Goal: Task Accomplishment & Management: Complete application form

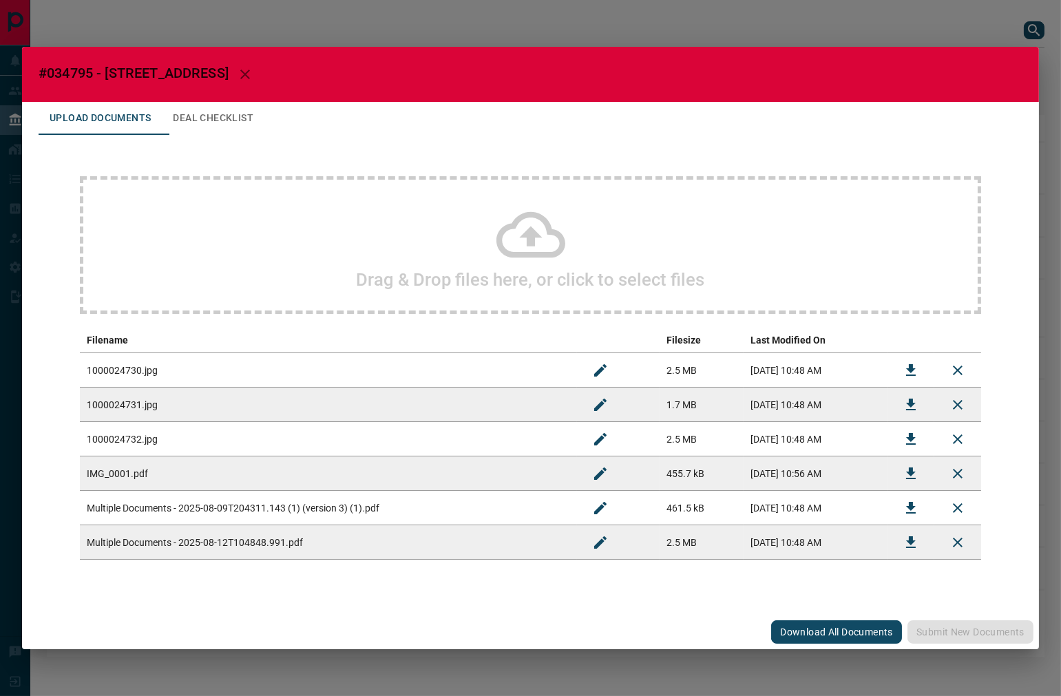
click at [63, 72] on span "#034795 - [STREET_ADDRESS]" at bounding box center [134, 73] width 190 height 17
copy span "034795"
click at [900, 501] on button "Download" at bounding box center [910, 508] width 33 height 33
click at [914, 363] on icon "Download" at bounding box center [911, 370] width 17 height 17
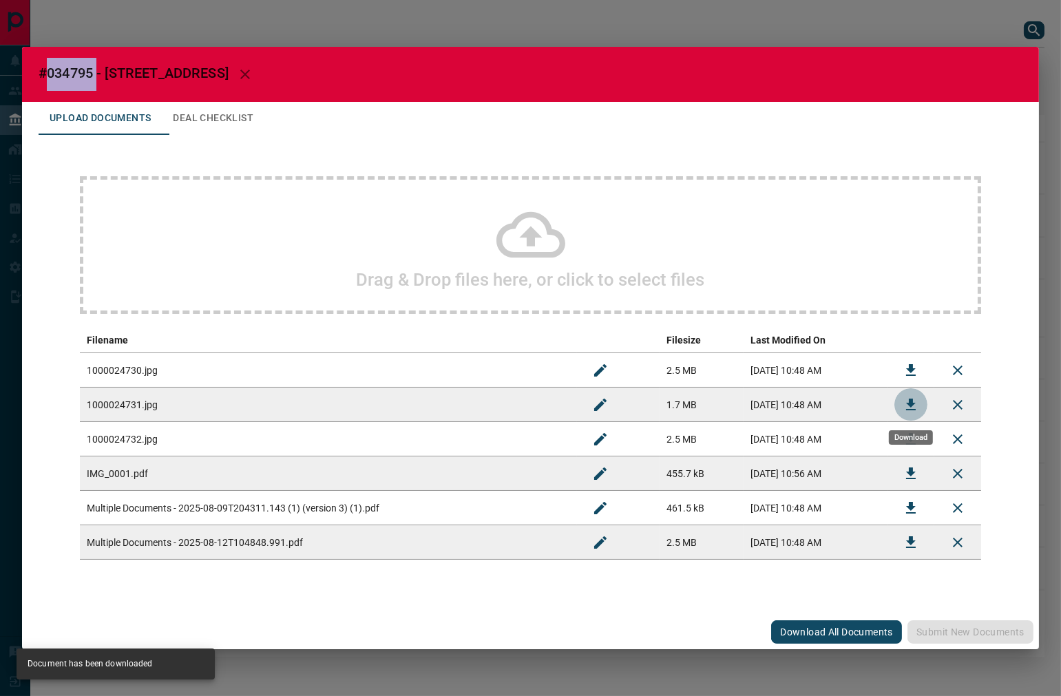
click at [899, 404] on button "Download" at bounding box center [910, 404] width 33 height 33
click at [912, 439] on icon "Download" at bounding box center [911, 439] width 10 height 12
click at [899, 480] on button "Download" at bounding box center [910, 473] width 33 height 33
click at [592, 470] on icon "Rename" at bounding box center [600, 473] width 17 height 17
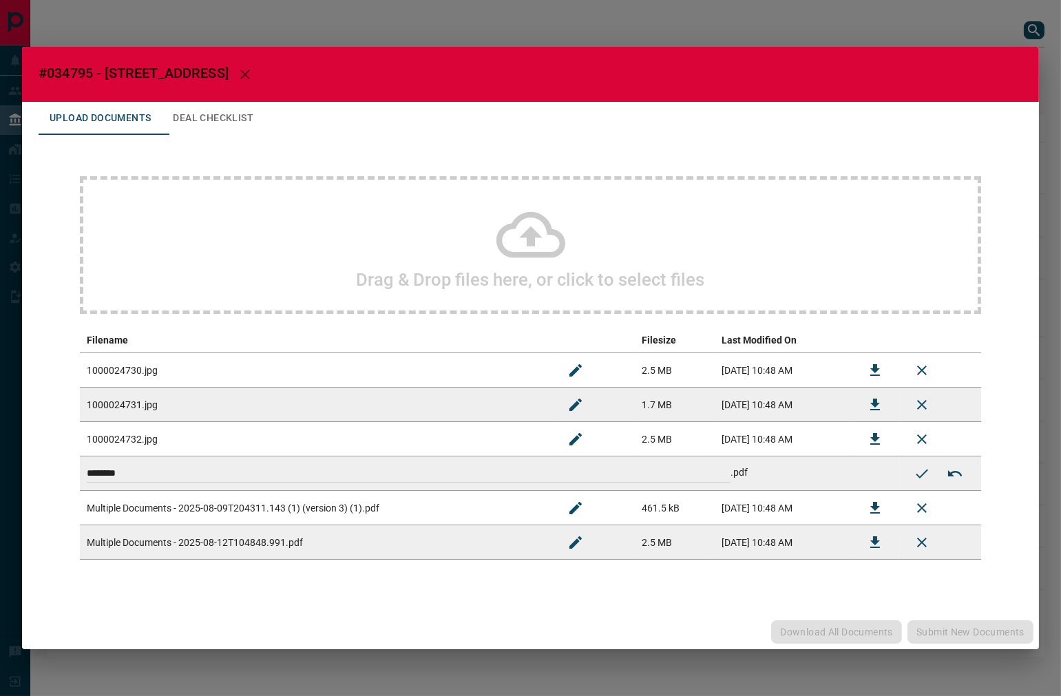
drag, startPoint x: 409, startPoint y: 477, endPoint x: -143, endPoint y: 479, distance: 551.5
click at [0, 479] on html "Lead Transfers Leads Deals Listings Campaigns Quota Rules Agent Quotas Admin Mo…" at bounding box center [530, 348] width 1061 height 696
type input "**********"
click at [916, 470] on icon "Submit new name" at bounding box center [922, 473] width 17 height 17
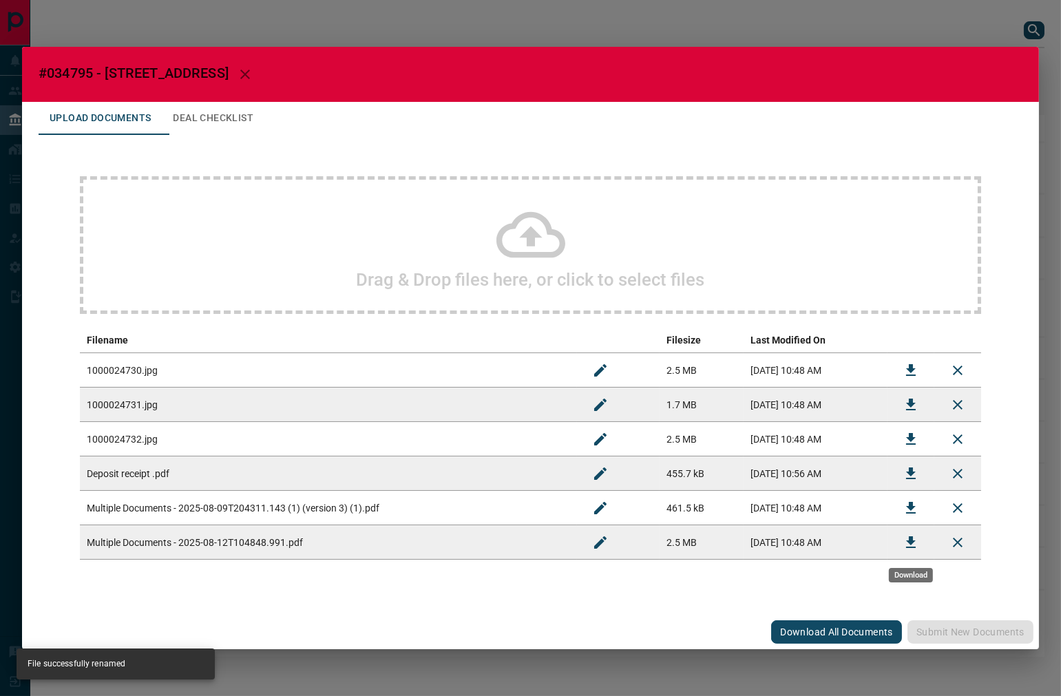
click at [904, 541] on icon "Download" at bounding box center [911, 542] width 17 height 17
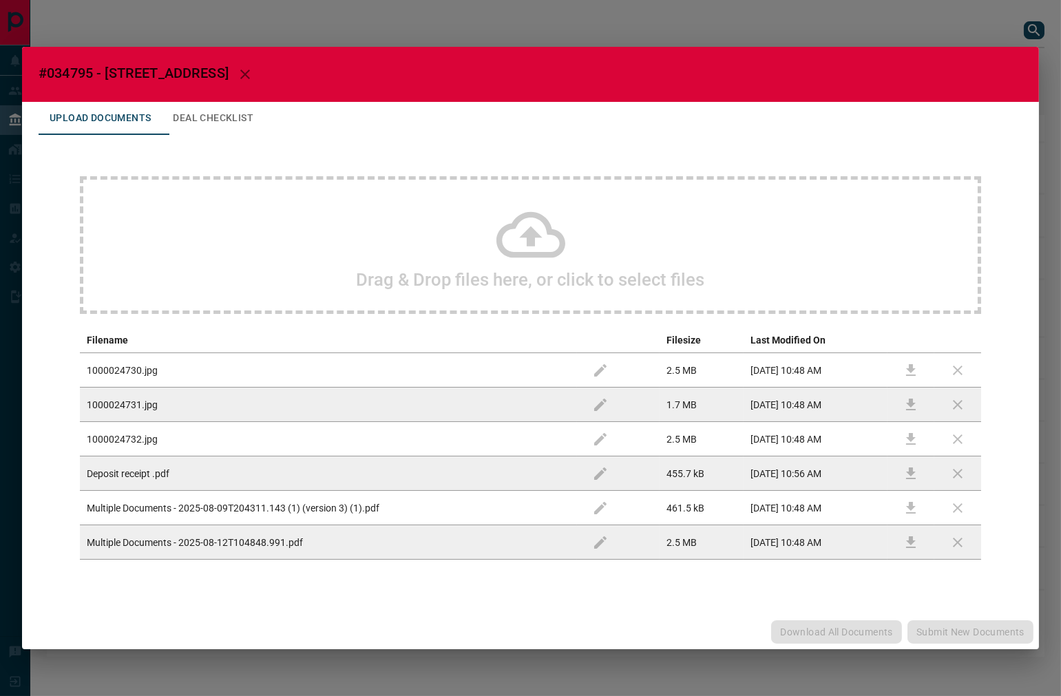
click at [255, 124] on button "Deal Checklist" at bounding box center [213, 118] width 103 height 33
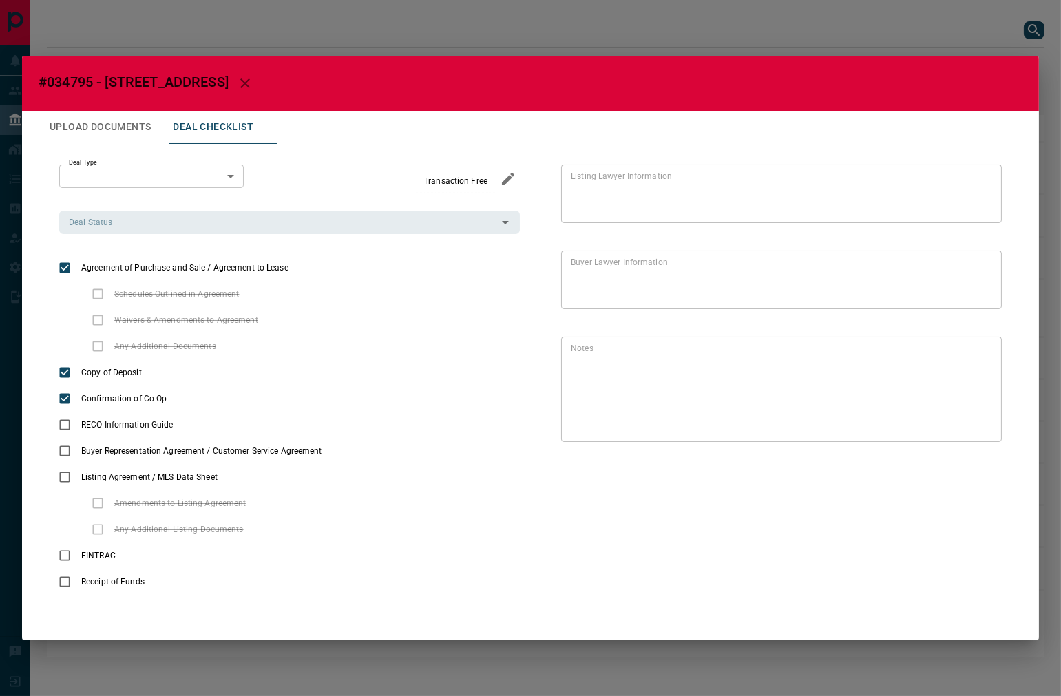
click at [148, 238] on div "Deal Type - * ​ Transaction Free Deal Status Deal Status Agreement of Purchase …" at bounding box center [289, 380] width 461 height 431
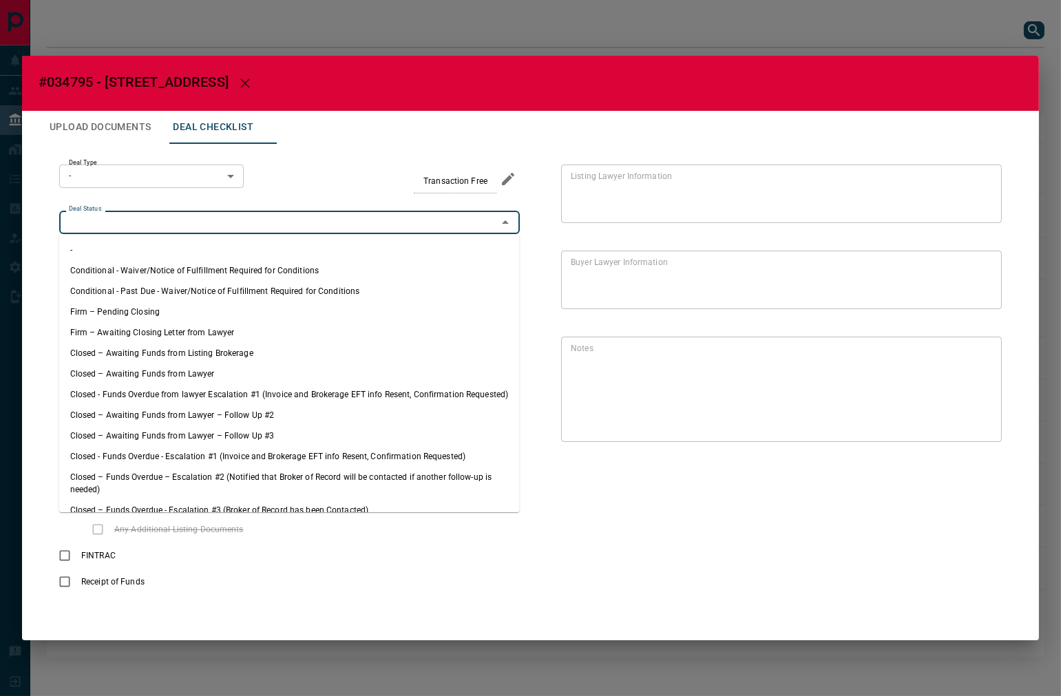
click at [167, 221] on input "Deal Status" at bounding box center [278, 222] width 430 height 15
click at [162, 305] on li "Firm – Pending Closing" at bounding box center [289, 312] width 461 height 21
type input "**********"
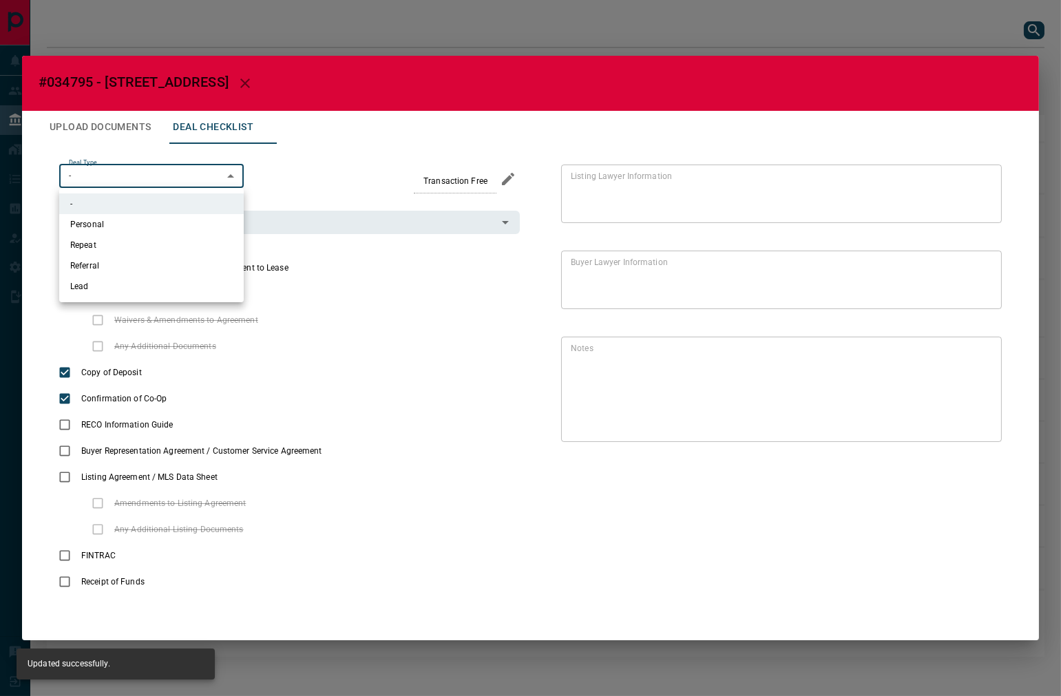
click at [150, 169] on body "Lead Transfers Leads Deals Listings Campaigns Quota Rules Agent Quotas Admin Mo…" at bounding box center [530, 335] width 1061 height 671
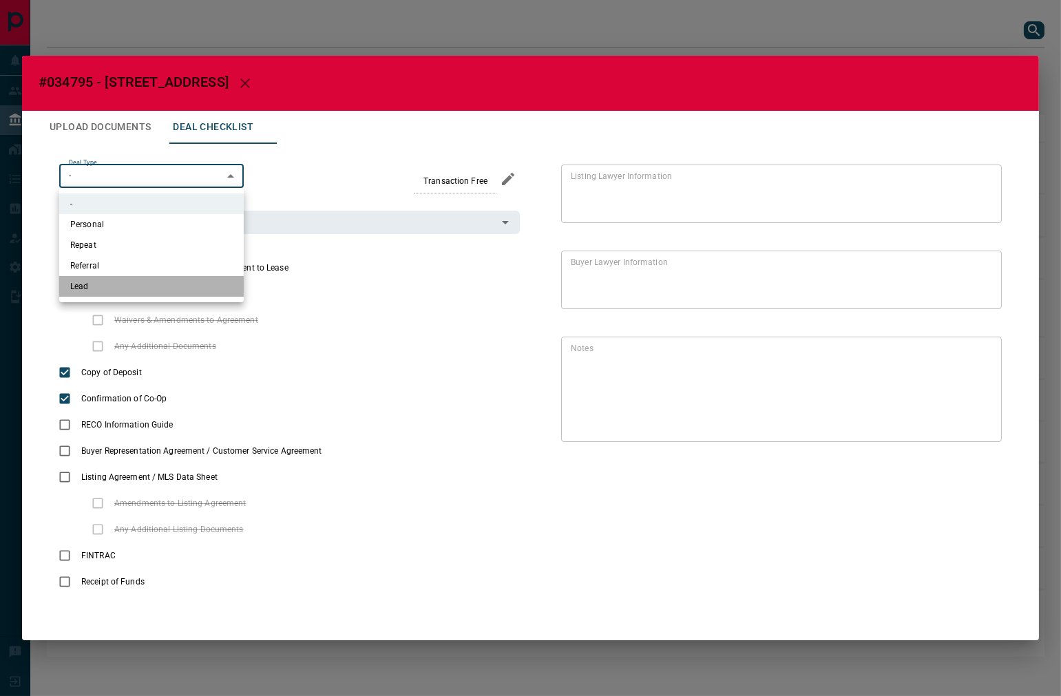
click at [135, 280] on li "Lead" at bounding box center [151, 286] width 185 height 21
type input "*"
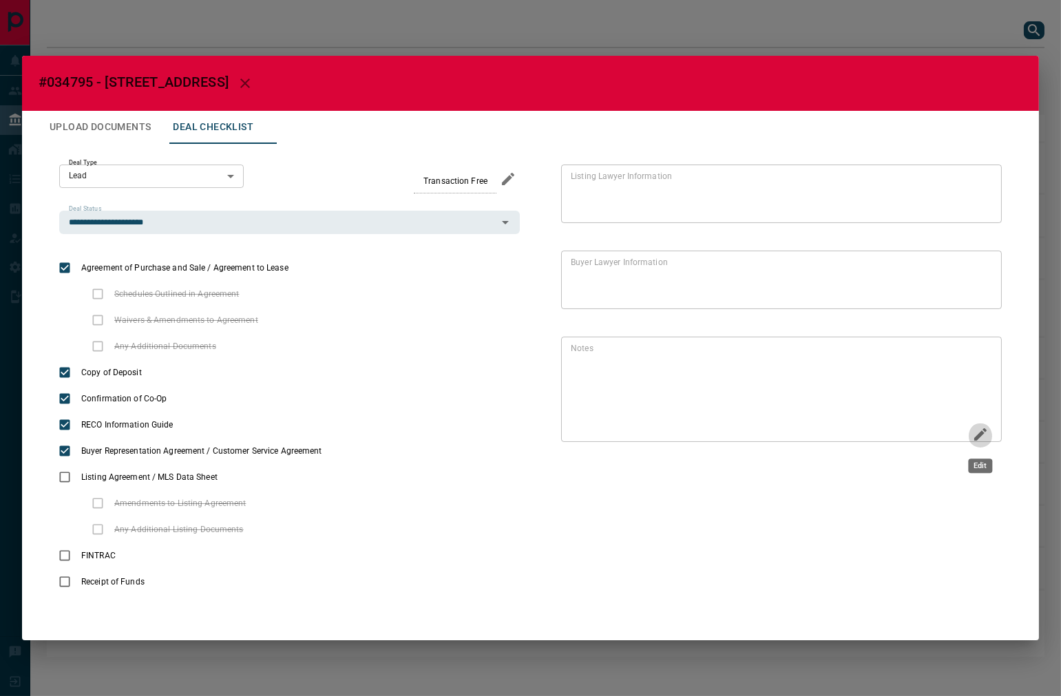
click at [954, 430] on icon "Edit" at bounding box center [980, 434] width 12 height 12
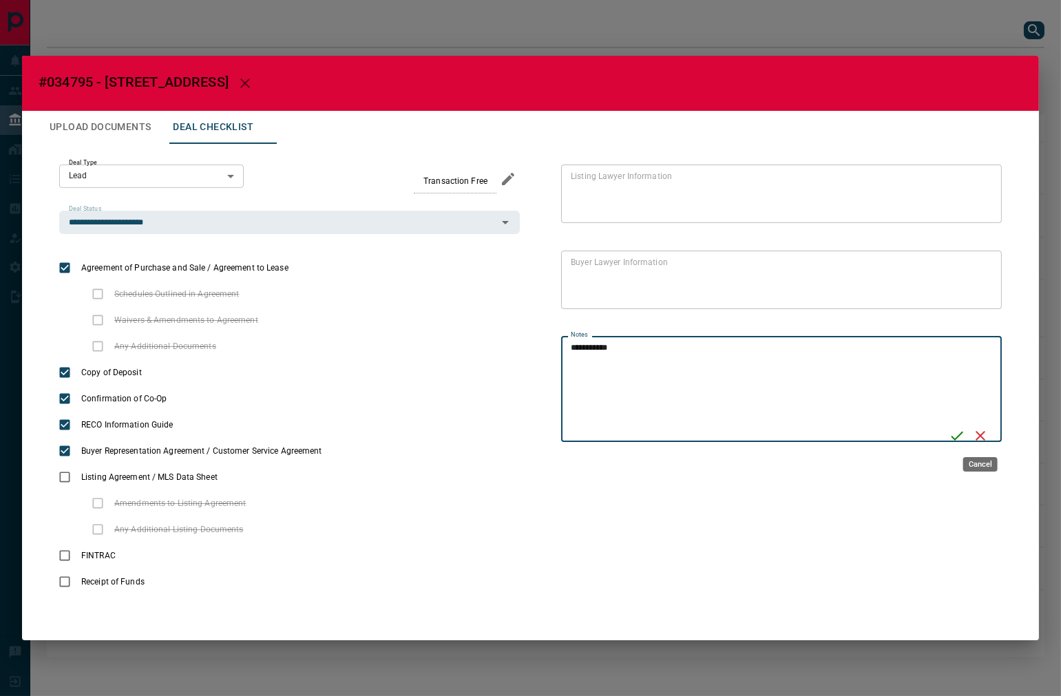
type textarea "**********"
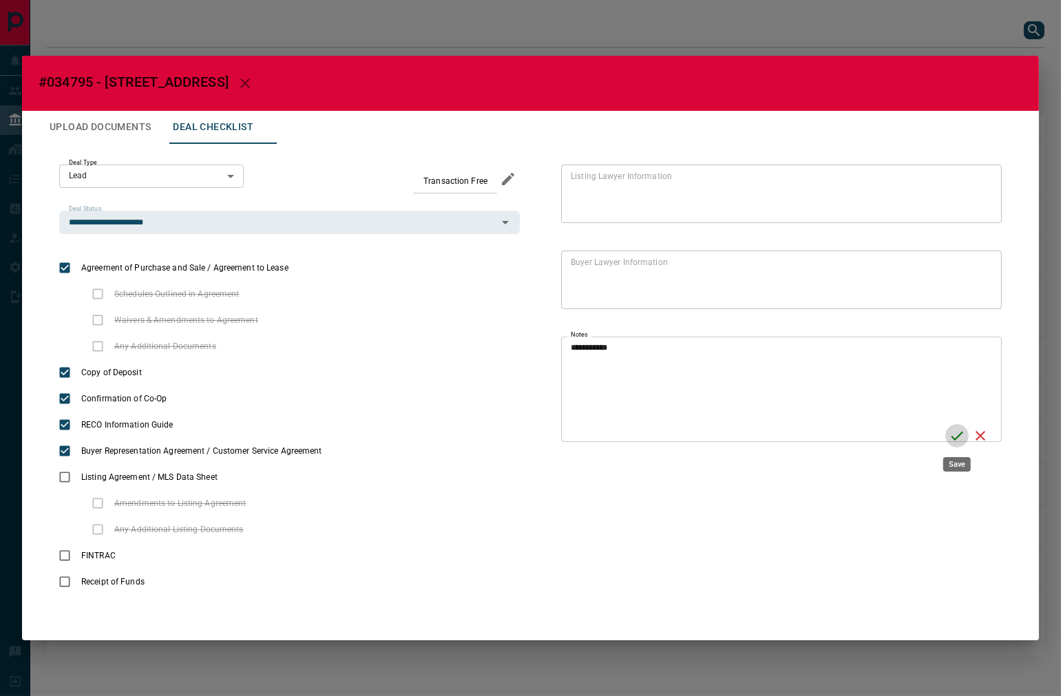
click at [954, 434] on icon "Save" at bounding box center [957, 436] width 17 height 17
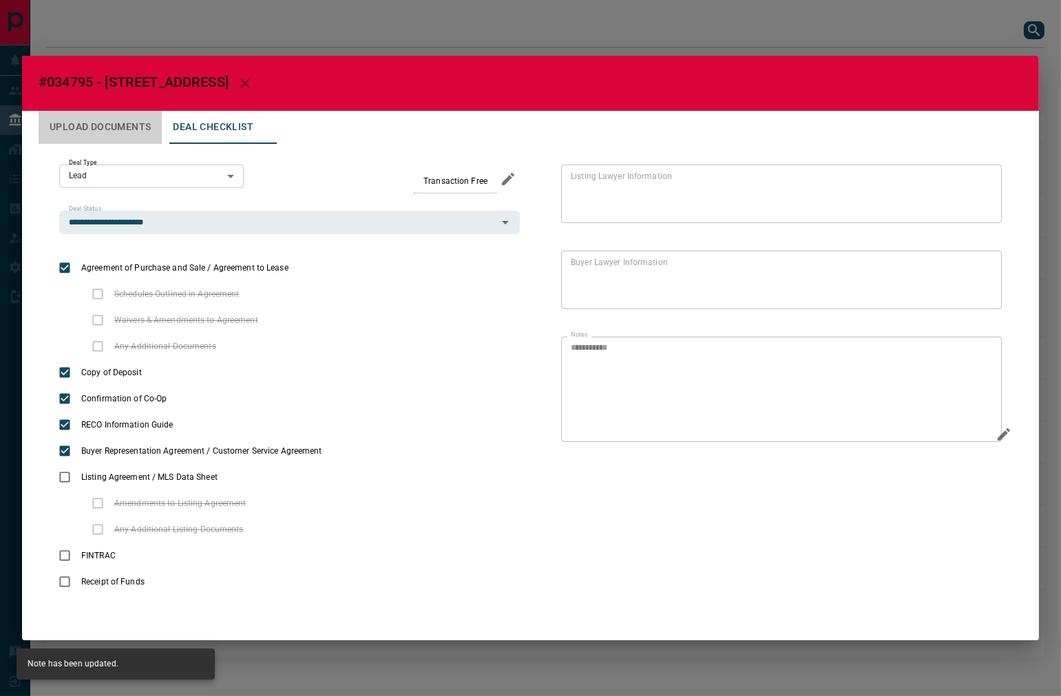
click at [133, 120] on button "Upload Documents" at bounding box center [100, 127] width 123 height 33
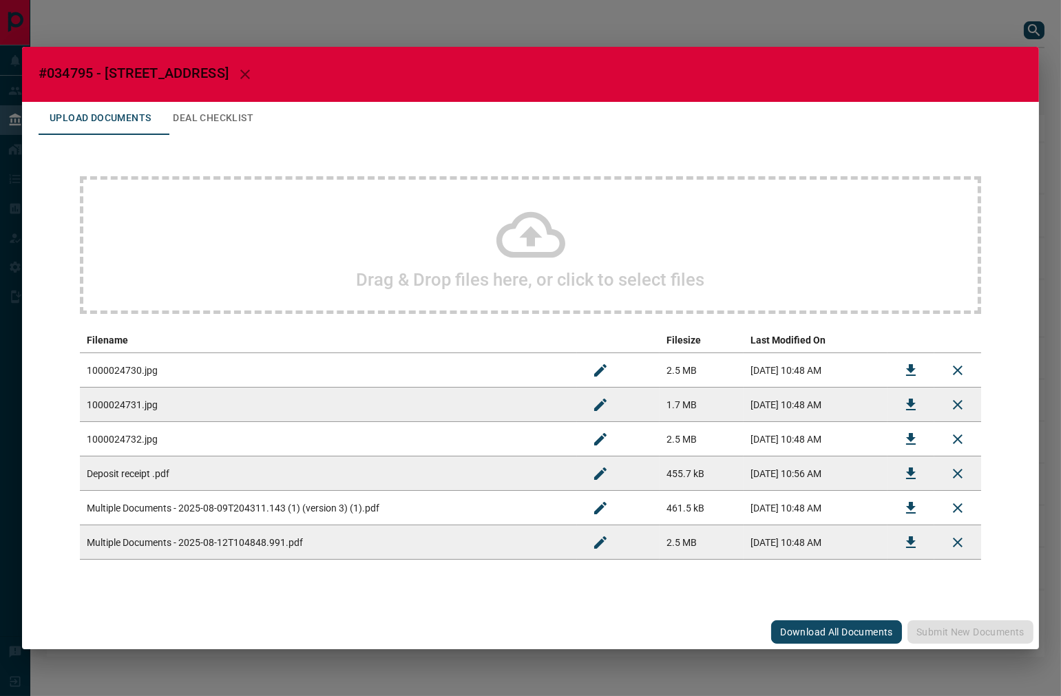
click at [602, 266] on div "Drag & Drop files here, or click to select files" at bounding box center [530, 245] width 901 height 138
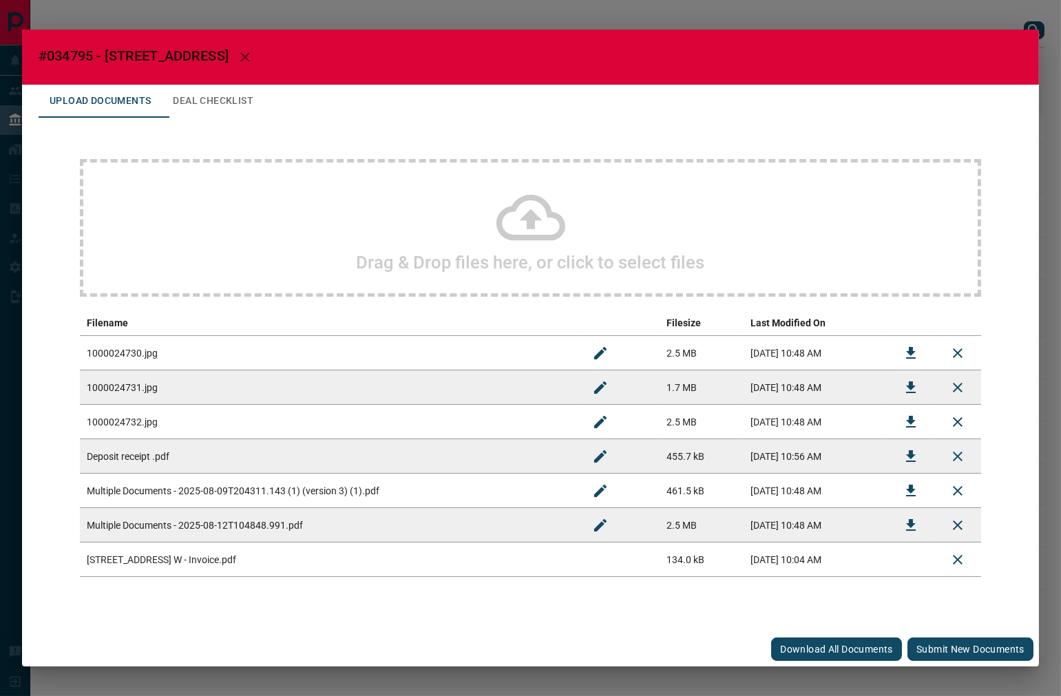
click at [954, 626] on button "Submit new documents" at bounding box center [971, 649] width 126 height 23
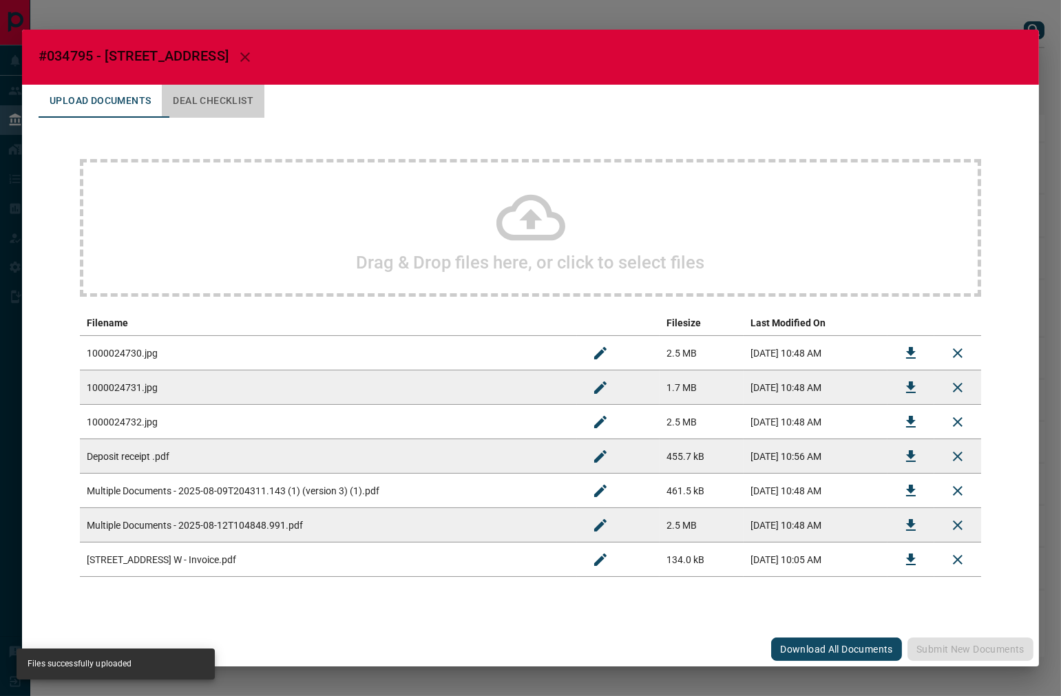
drag, startPoint x: 269, startPoint y: 111, endPoint x: 530, endPoint y: 3, distance: 282.5
click at [264, 109] on button "Deal Checklist" at bounding box center [213, 101] width 103 height 33
